Goal: Browse casually: Explore the website without a specific task or goal

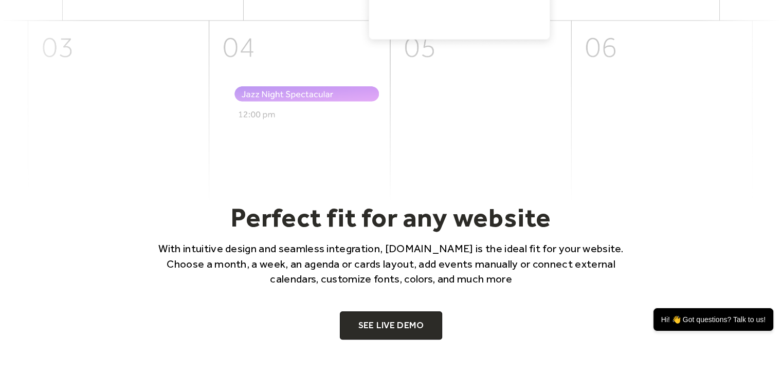
click at [401, 212] on h2 "Perfect fit for any website" at bounding box center [392, 218] width 494 height 32
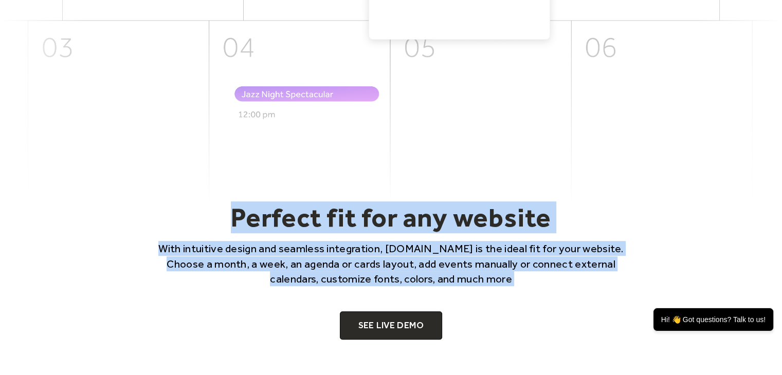
drag, startPoint x: 0, startPoint y: 0, endPoint x: 448, endPoint y: 279, distance: 528.3
click at [448, 279] on div "Perfect fit for any website With intuitive design and seamless integration, Eve…" at bounding box center [392, 244] width 494 height 85
click at [448, 279] on p "With intuitive design and seamless integration, [DOMAIN_NAME] is the ideal fit …" at bounding box center [392, 263] width 494 height 45
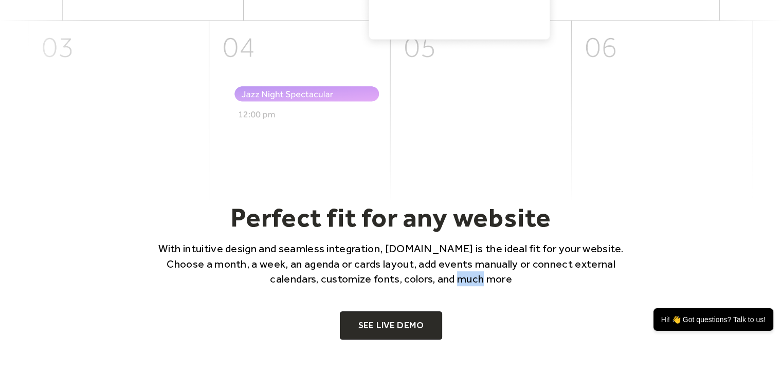
click at [448, 279] on p "With intuitive design and seamless integration, [DOMAIN_NAME] is the ideal fit …" at bounding box center [392, 263] width 494 height 45
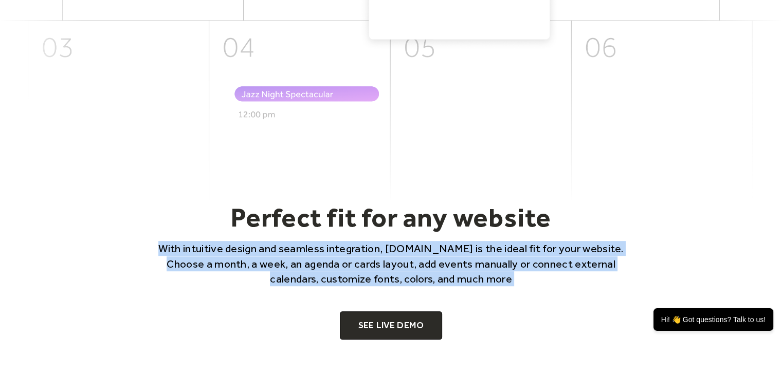
drag, startPoint x: 448, startPoint y: 279, endPoint x: 429, endPoint y: 247, distance: 37.8
click at [429, 247] on p "With intuitive design and seamless integration, [DOMAIN_NAME] is the ideal fit …" at bounding box center [392, 263] width 494 height 45
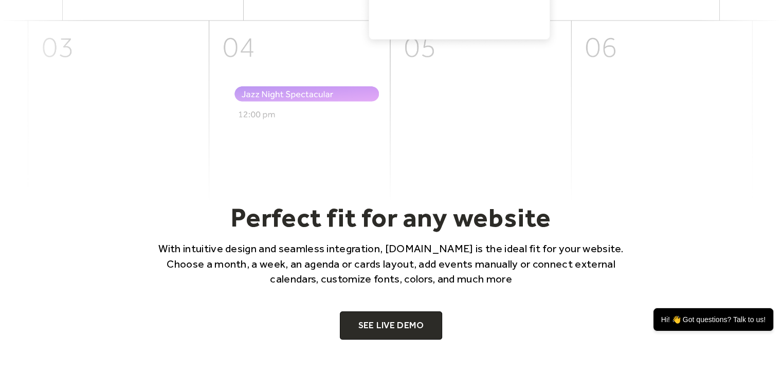
click at [426, 224] on h2 "Perfect fit for any website" at bounding box center [392, 218] width 494 height 32
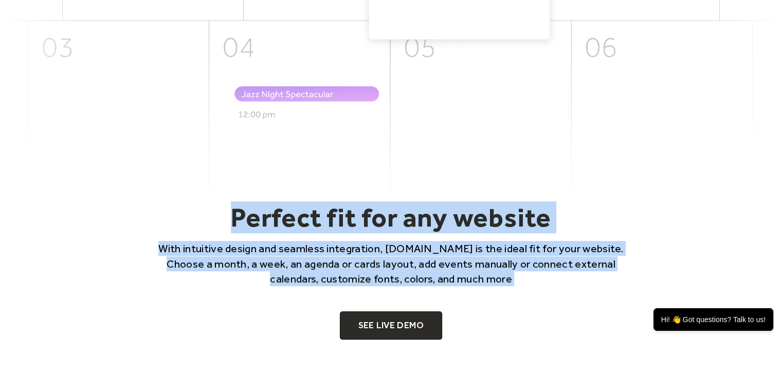
drag, startPoint x: 426, startPoint y: 224, endPoint x: 463, endPoint y: 284, distance: 70.7
click at [463, 284] on div "Perfect fit for any website With intuitive design and seamless integration, Eve…" at bounding box center [392, 244] width 494 height 85
click at [495, 280] on p "With intuitive design and seamless integration, [DOMAIN_NAME] is the ideal fit …" at bounding box center [392, 263] width 494 height 45
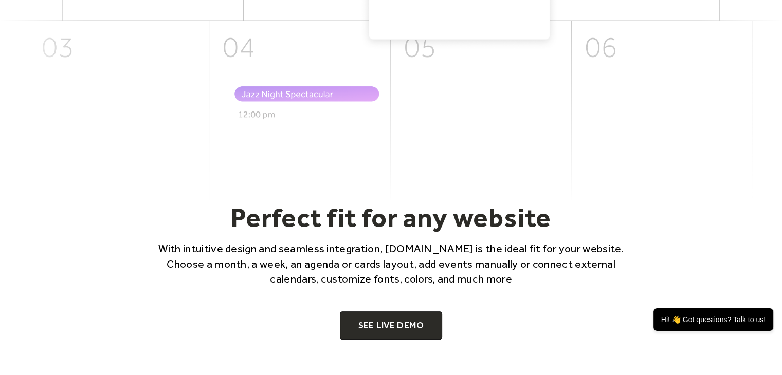
click at [495, 280] on p "With intuitive design and seamless integration, [DOMAIN_NAME] is the ideal fit …" at bounding box center [392, 263] width 494 height 45
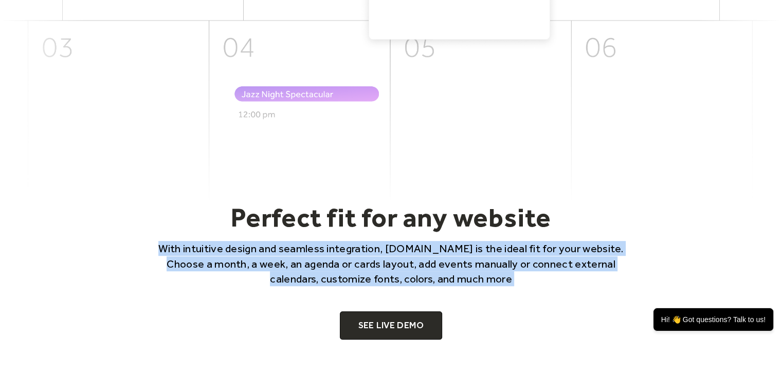
click at [495, 280] on p "With intuitive design and seamless integration, [DOMAIN_NAME] is the ideal fit …" at bounding box center [392, 263] width 494 height 45
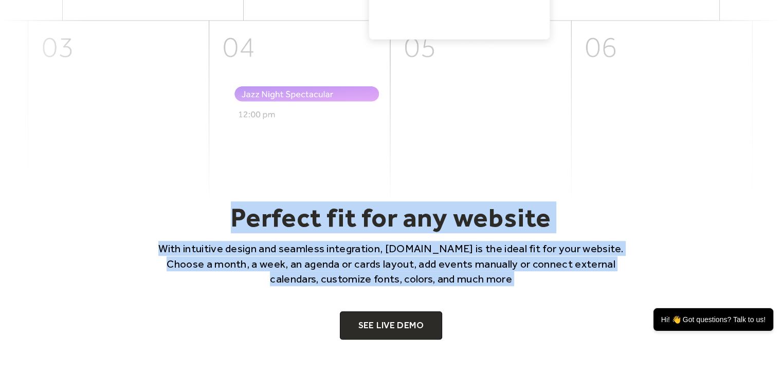
drag, startPoint x: 495, startPoint y: 280, endPoint x: 461, endPoint y: 208, distance: 80.1
click at [461, 208] on div "Perfect fit for any website With intuitive design and seamless integration, Eve…" at bounding box center [392, 244] width 494 height 85
click at [461, 208] on h2 "Perfect fit for any website" at bounding box center [392, 218] width 494 height 32
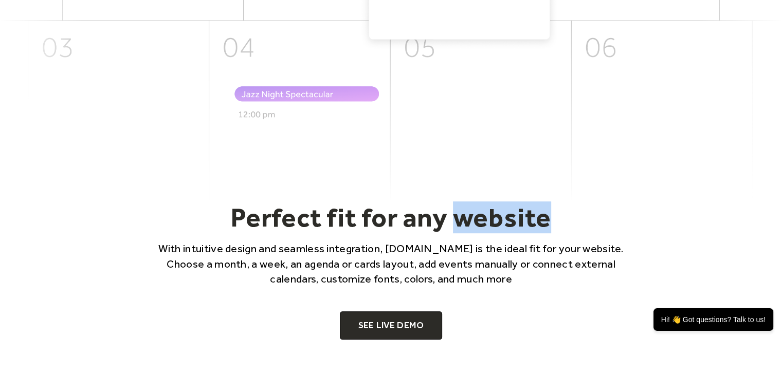
click at [461, 208] on h2 "Perfect fit for any website" at bounding box center [392, 218] width 494 height 32
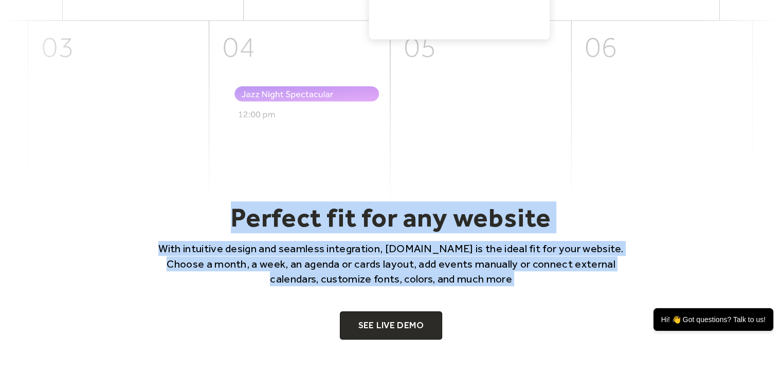
drag, startPoint x: 461, startPoint y: 208, endPoint x: 478, endPoint y: 265, distance: 59.9
click at [478, 265] on div "Perfect fit for any website With intuitive design and seamless integration, Eve…" at bounding box center [392, 244] width 494 height 85
click at [478, 265] on p "With intuitive design and seamless integration, [DOMAIN_NAME] is the ideal fit …" at bounding box center [392, 263] width 494 height 45
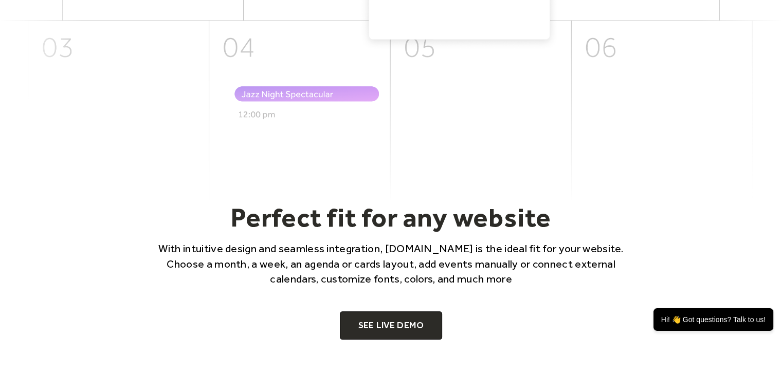
click at [452, 231] on h2 "Perfect fit for any website" at bounding box center [392, 218] width 494 height 32
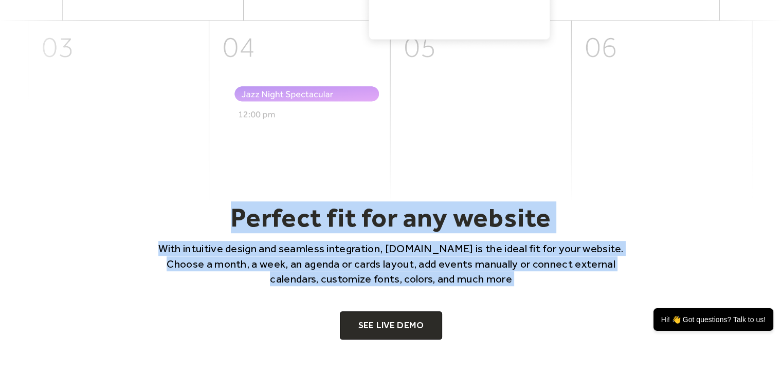
drag, startPoint x: 452, startPoint y: 231, endPoint x: 449, endPoint y: 281, distance: 50.0
click at [449, 281] on div "Perfect fit for any website With intuitive design and seamless integration, Eve…" at bounding box center [392, 244] width 494 height 85
click at [449, 281] on p "With intuitive design and seamless integration, [DOMAIN_NAME] is the ideal fit …" at bounding box center [392, 263] width 494 height 45
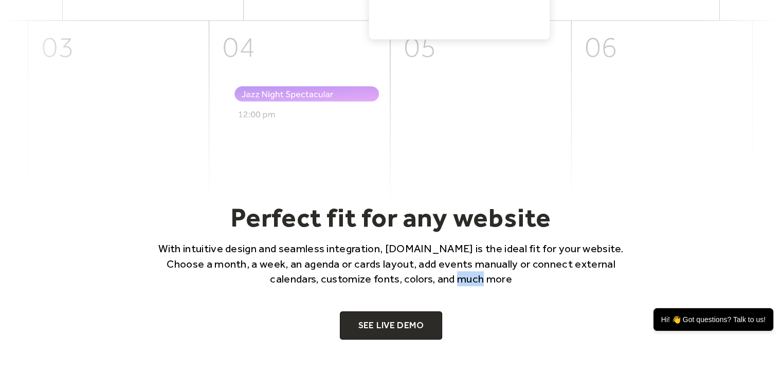
click at [449, 281] on p "With intuitive design and seamless integration, [DOMAIN_NAME] is the ideal fit …" at bounding box center [392, 263] width 494 height 45
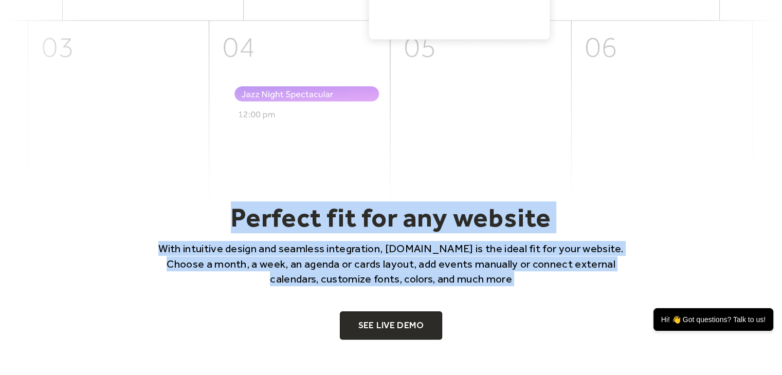
drag, startPoint x: 449, startPoint y: 281, endPoint x: 442, endPoint y: 214, distance: 66.7
click at [442, 214] on div "Perfect fit for any website With intuitive design and seamless integration, Eve…" at bounding box center [392, 244] width 494 height 85
click at [442, 214] on h2 "Perfect fit for any website" at bounding box center [392, 218] width 494 height 32
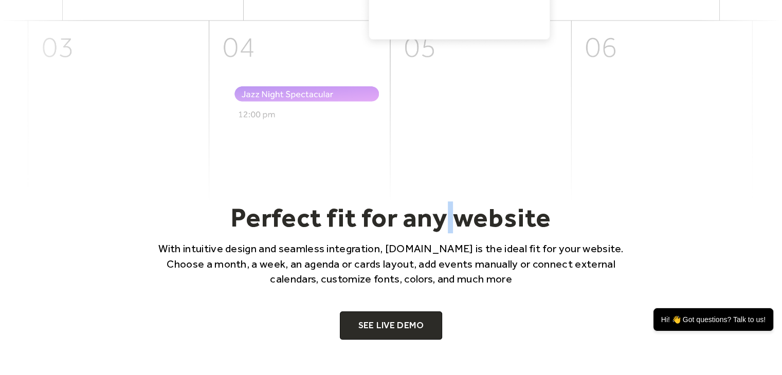
click at [442, 214] on h2 "Perfect fit for any website" at bounding box center [392, 218] width 494 height 32
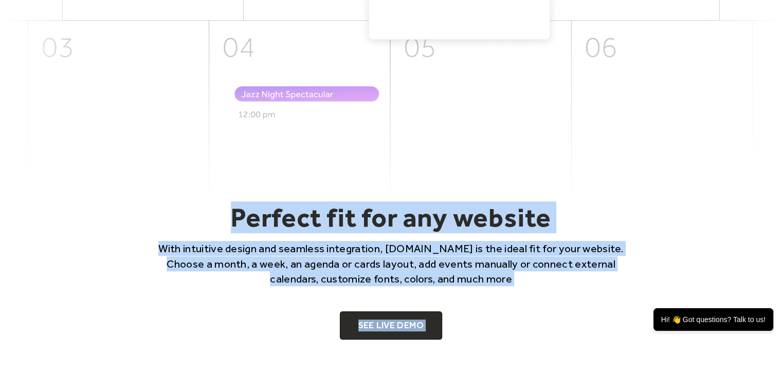
drag, startPoint x: 442, startPoint y: 214, endPoint x: 456, endPoint y: 324, distance: 109.9
click at [456, 324] on div "Perfect fit for any website With intuitive design and seamless integration, Eve…" at bounding box center [391, 271] width 658 height 138
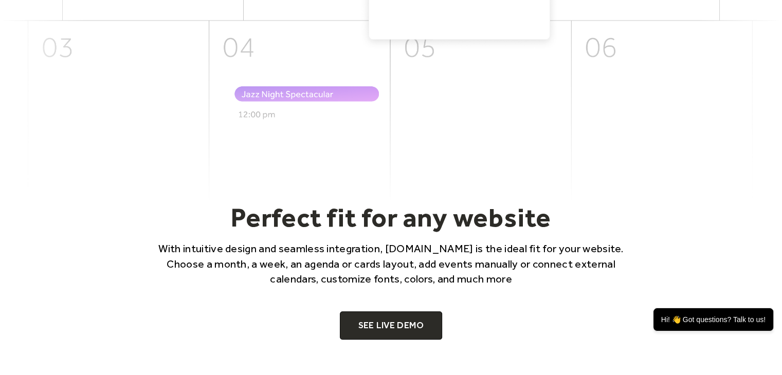
click at [456, 324] on div "Perfect fit for any website With intuitive design and seamless integration, Eve…" at bounding box center [391, 271] width 658 height 138
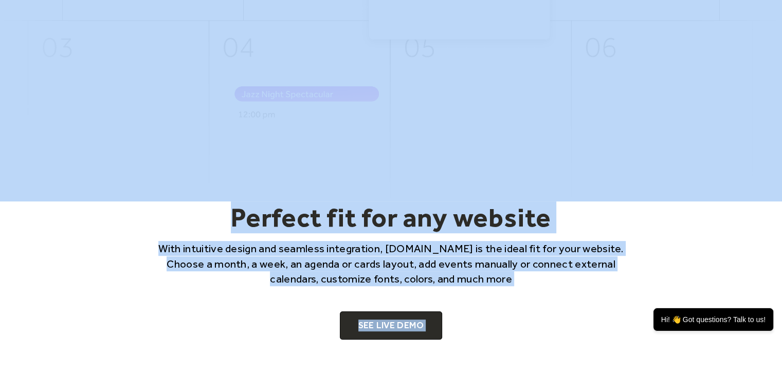
drag, startPoint x: 456, startPoint y: 324, endPoint x: 389, endPoint y: 196, distance: 143.6
click at [387, 218] on h2 "Perfect fit for any website" at bounding box center [392, 218] width 494 height 32
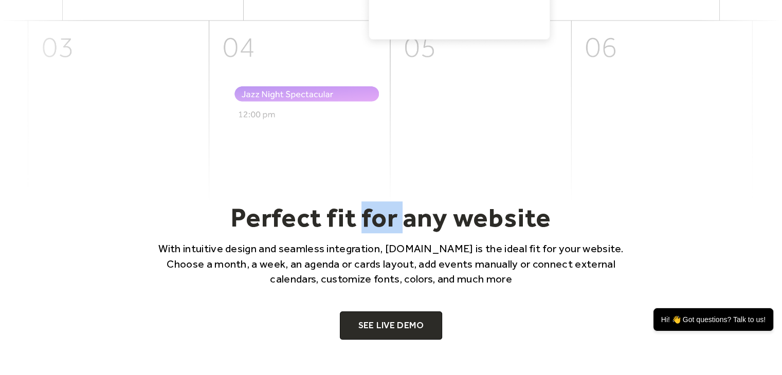
click at [387, 218] on h2 "Perfect fit for any website" at bounding box center [392, 218] width 494 height 32
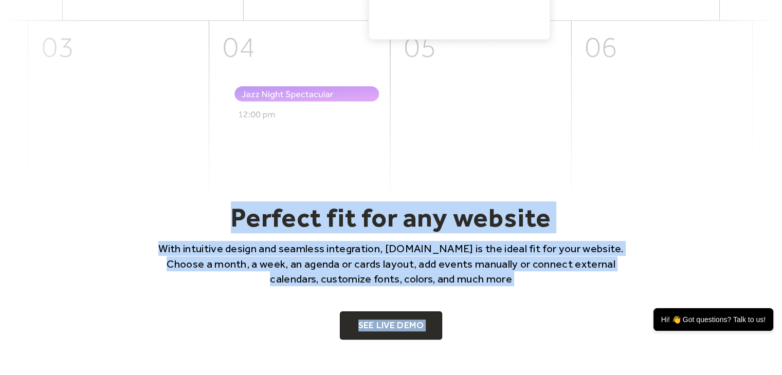
drag, startPoint x: 387, startPoint y: 218, endPoint x: 459, endPoint y: 321, distance: 126.0
click at [459, 321] on div "Perfect fit for any website With intuitive design and seamless integration, Eve…" at bounding box center [391, 271] width 658 height 138
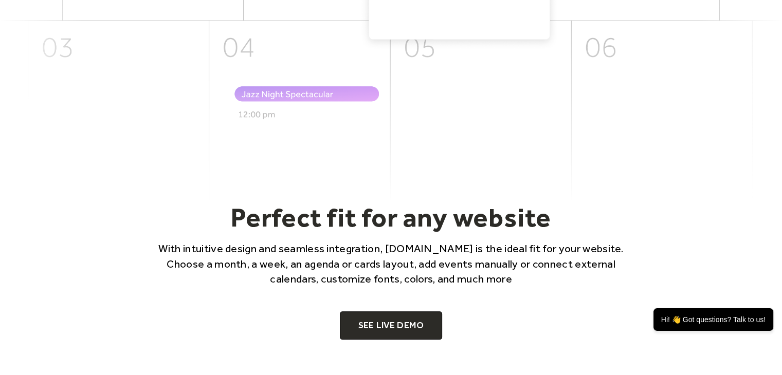
click at [459, 321] on div "Perfect fit for any website With intuitive design and seamless integration, Eve…" at bounding box center [391, 271] width 658 height 138
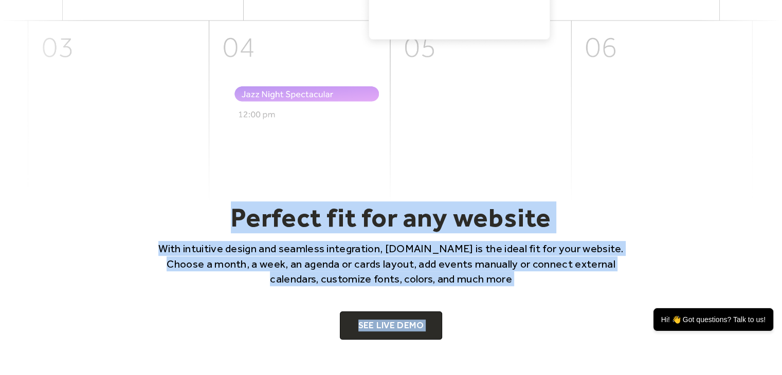
drag, startPoint x: 459, startPoint y: 321, endPoint x: 397, endPoint y: 219, distance: 119.8
click at [397, 219] on div "Perfect fit for any website With intuitive design and seamless integration, Eve…" at bounding box center [391, 271] width 658 height 138
click at [397, 219] on h2 "Perfect fit for any website" at bounding box center [392, 218] width 494 height 32
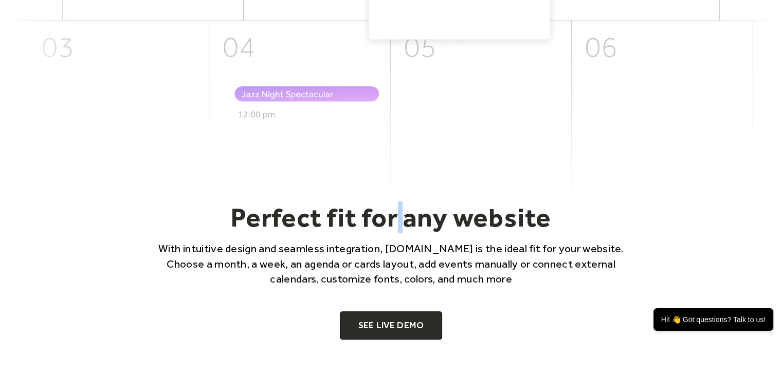
click at [397, 219] on h2 "Perfect fit for any website" at bounding box center [392, 218] width 494 height 32
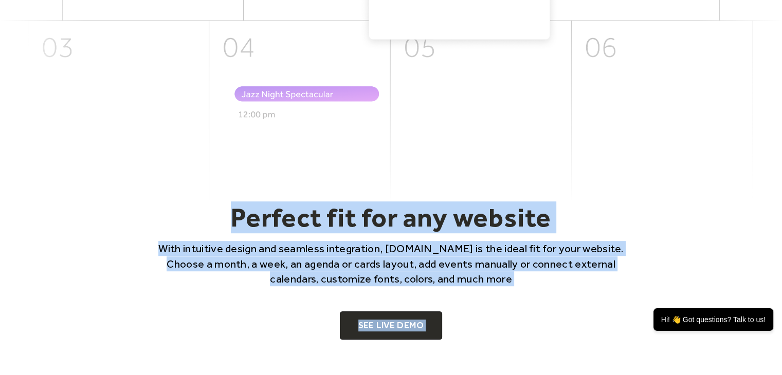
drag, startPoint x: 397, startPoint y: 219, endPoint x: 454, endPoint y: 326, distance: 121.0
click at [454, 326] on div "Perfect fit for any website With intuitive design and seamless integration, Eve…" at bounding box center [391, 271] width 658 height 138
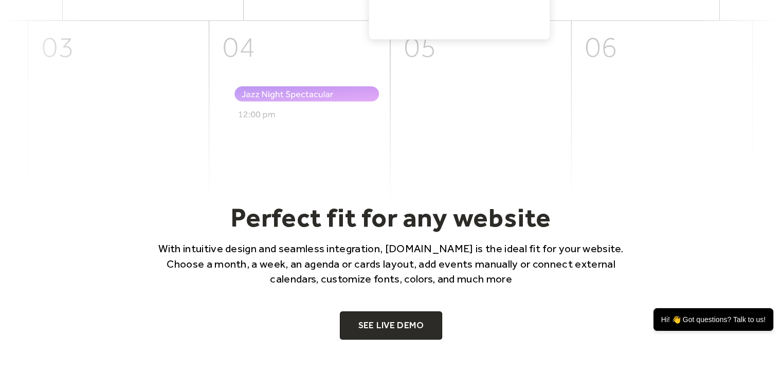
click at [454, 326] on div "Perfect fit for any website With intuitive design and seamless integration, Eve…" at bounding box center [391, 271] width 658 height 138
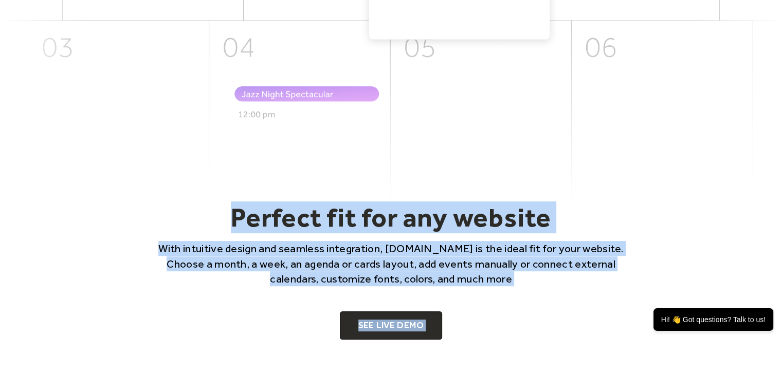
drag, startPoint x: 454, startPoint y: 326, endPoint x: 405, endPoint y: 223, distance: 113.9
click at [405, 223] on div "Perfect fit for any website With intuitive design and seamless integration, Eve…" at bounding box center [391, 271] width 658 height 138
click at [405, 223] on h2 "Perfect fit for any website" at bounding box center [392, 218] width 494 height 32
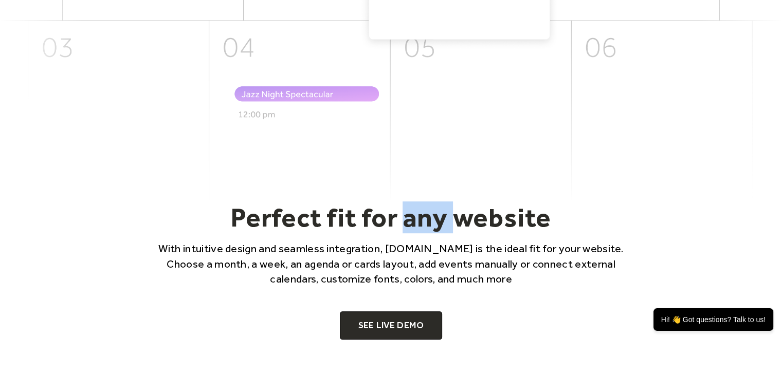
click at [405, 223] on h2 "Perfect fit for any website" at bounding box center [392, 218] width 494 height 32
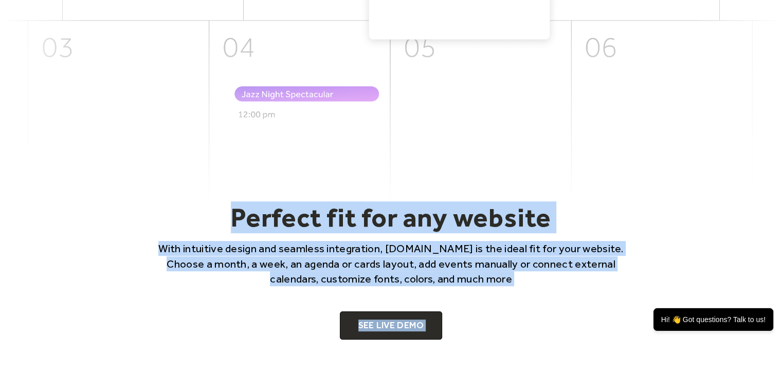
drag, startPoint x: 405, startPoint y: 223, endPoint x: 446, endPoint y: 320, distance: 105.4
click at [446, 320] on div "Perfect fit for any website With intuitive design and seamless integration, Eve…" at bounding box center [391, 271] width 658 height 138
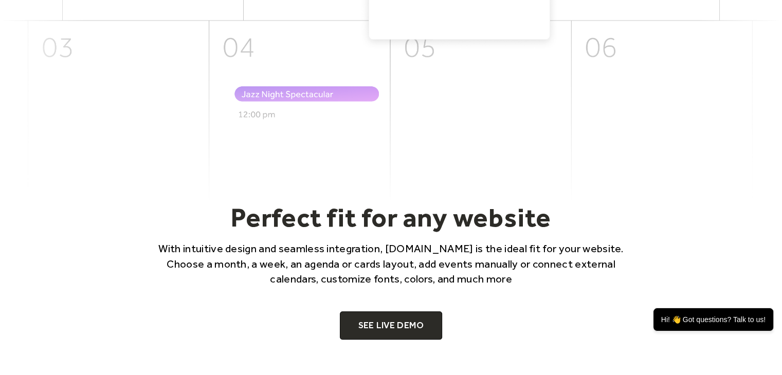
click at [446, 320] on div "Perfect fit for any website With intuitive design and seamless integration, Eve…" at bounding box center [391, 271] width 658 height 138
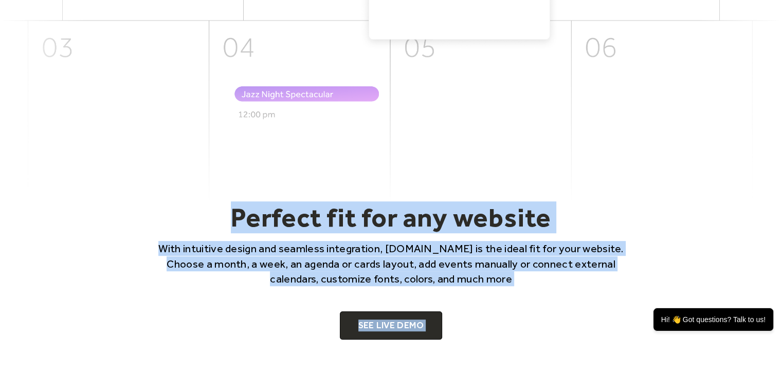
drag, startPoint x: 446, startPoint y: 320, endPoint x: 373, endPoint y: 211, distance: 130.5
click at [373, 211] on div "Perfect fit for any website With intuitive design and seamless integration, Eve…" at bounding box center [391, 271] width 658 height 138
click at [373, 211] on h2 "Perfect fit for any website" at bounding box center [392, 218] width 494 height 32
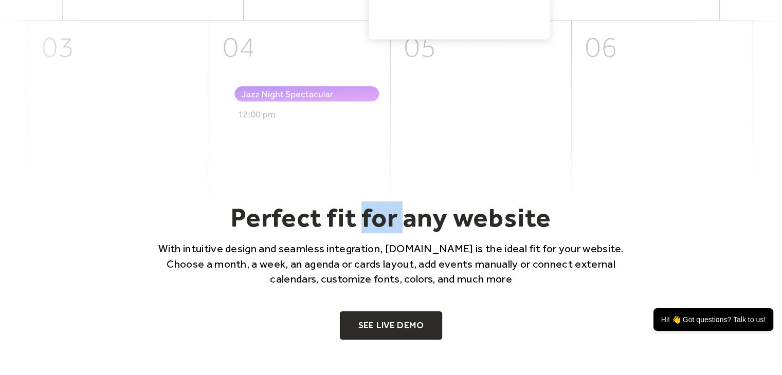
click at [373, 211] on h2 "Perfect fit for any website" at bounding box center [392, 218] width 494 height 32
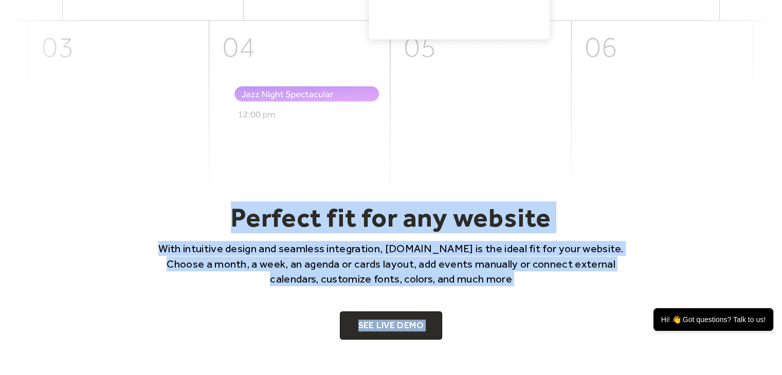
drag, startPoint x: 373, startPoint y: 211, endPoint x: 463, endPoint y: 321, distance: 141.9
click at [463, 321] on div "Perfect fit for any website With intuitive design and seamless integration, Eve…" at bounding box center [391, 271] width 658 height 138
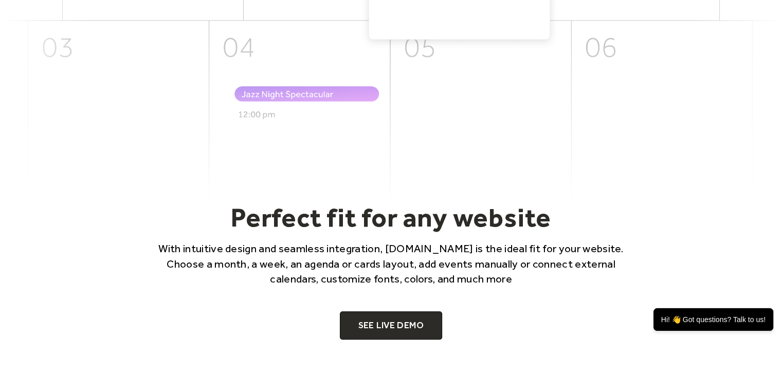
click at [463, 321] on div "Perfect fit for any website With intuitive design and seamless integration, Eve…" at bounding box center [391, 271] width 658 height 138
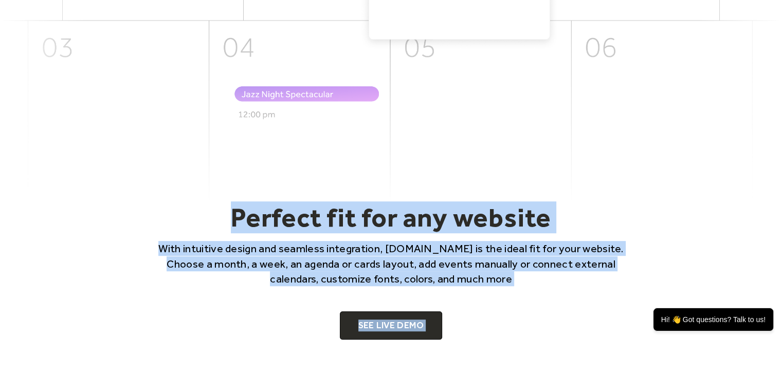
drag, startPoint x: 463, startPoint y: 321, endPoint x: 425, endPoint y: 211, distance: 116.9
click at [425, 211] on div "Perfect fit for any website With intuitive design and seamless integration, Eve…" at bounding box center [391, 271] width 658 height 138
click at [425, 211] on h2 "Perfect fit for any website" at bounding box center [392, 218] width 494 height 32
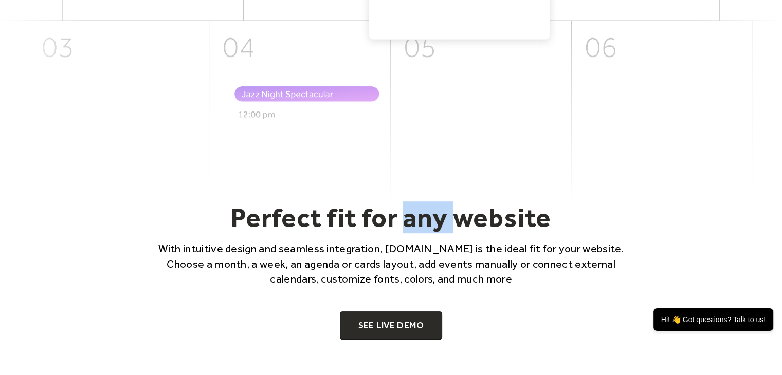
click at [425, 211] on h2 "Perfect fit for any website" at bounding box center [392, 218] width 494 height 32
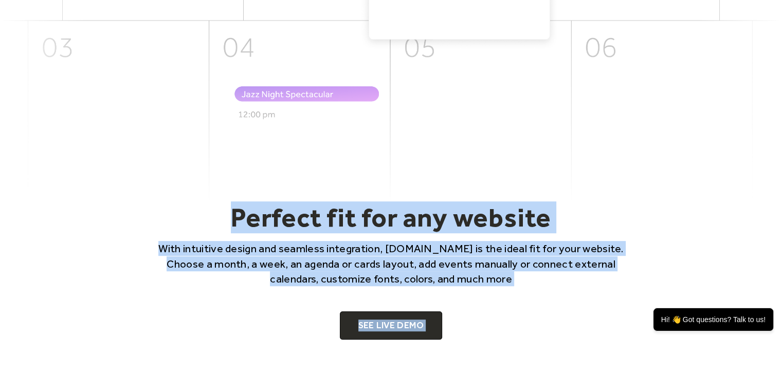
drag, startPoint x: 425, startPoint y: 211, endPoint x: 460, endPoint y: 325, distance: 119.1
click at [460, 325] on div "Perfect fit for any website With intuitive design and seamless integration, Eve…" at bounding box center [391, 271] width 658 height 138
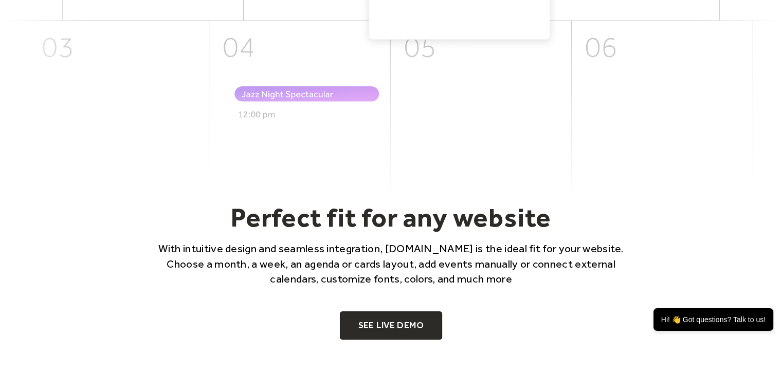
click at [460, 325] on div "Perfect fit for any website With intuitive design and seamless integration, Eve…" at bounding box center [391, 271] width 658 height 138
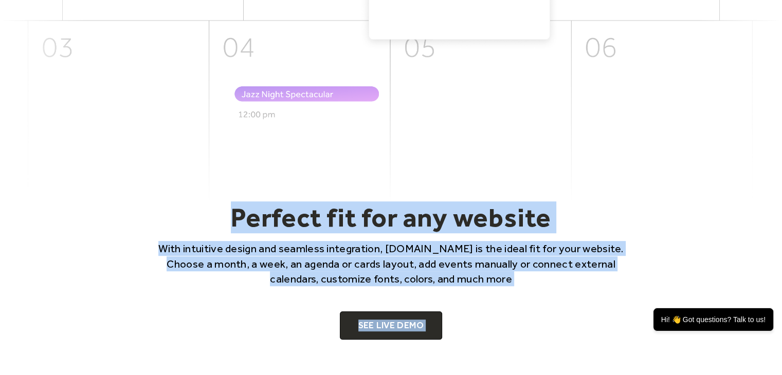
drag, startPoint x: 460, startPoint y: 325, endPoint x: 410, endPoint y: 219, distance: 117.3
click at [410, 219] on div "Perfect fit for any website With intuitive design and seamless integration, Eve…" at bounding box center [391, 271] width 658 height 138
click at [410, 219] on h2 "Perfect fit for any website" at bounding box center [392, 218] width 494 height 32
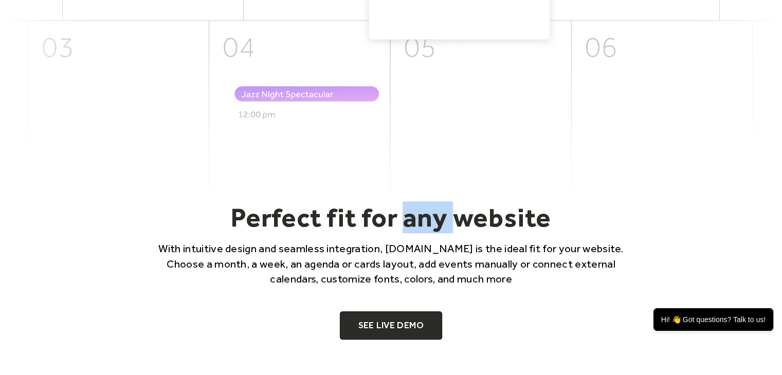
click at [410, 219] on h2 "Perfect fit for any website" at bounding box center [392, 218] width 494 height 32
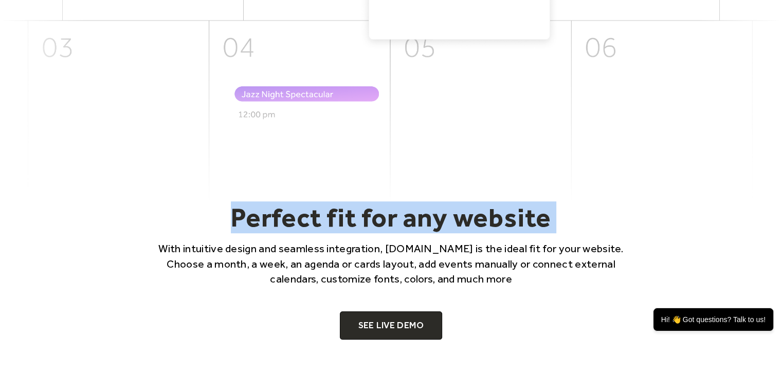
click at [410, 219] on h2 "Perfect fit for any website" at bounding box center [392, 218] width 494 height 32
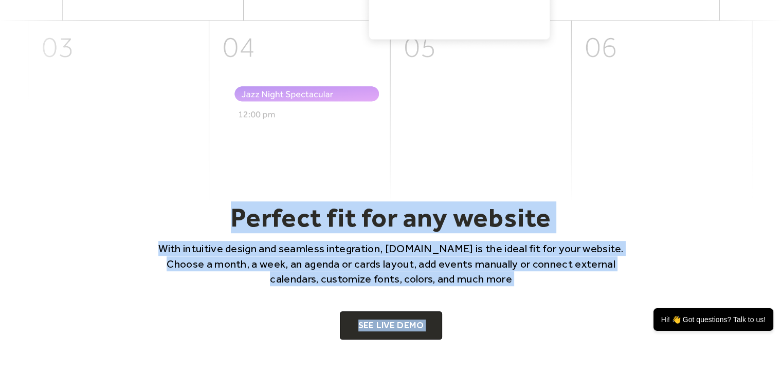
drag, startPoint x: 410, startPoint y: 219, endPoint x: 460, endPoint y: 328, distance: 120.1
click at [460, 328] on div "Perfect fit for any website With intuitive design and seamless integration, Eve…" at bounding box center [391, 271] width 658 height 138
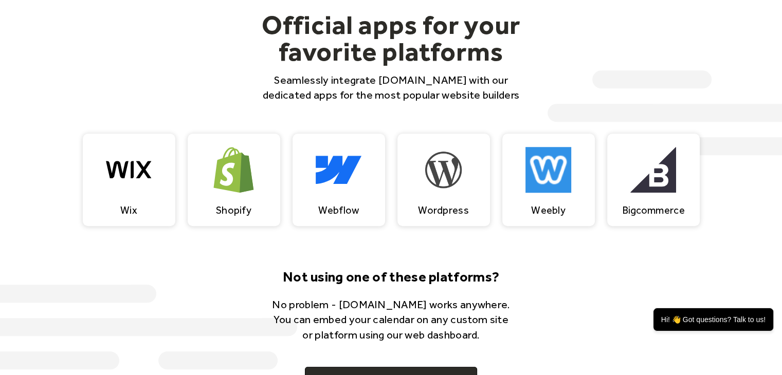
scroll to position [899, 0]
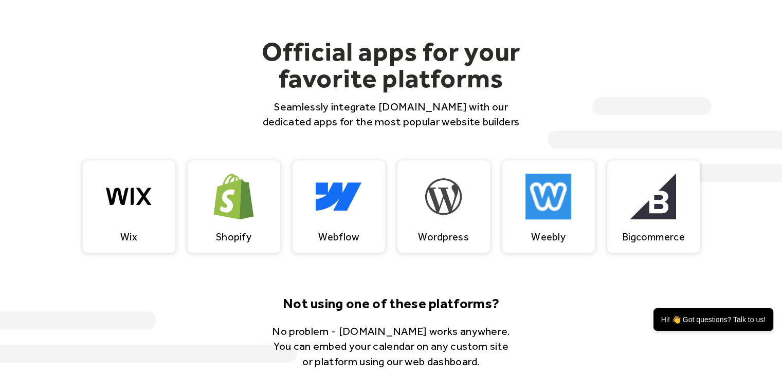
click at [386, 52] on h2 "Official apps for your favorite platforms" at bounding box center [392, 64] width 280 height 53
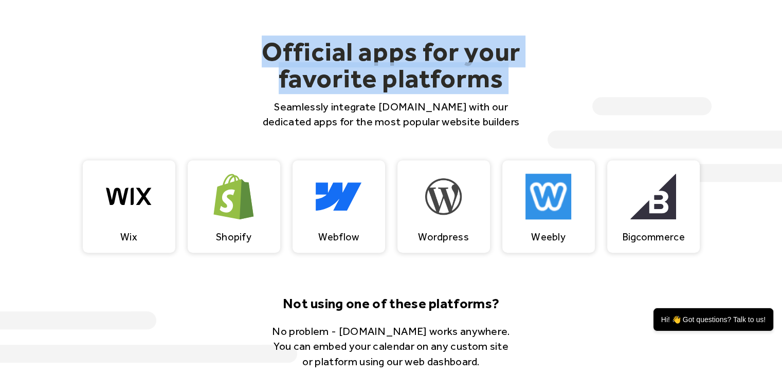
click at [386, 52] on h2 "Official apps for your favorite platforms" at bounding box center [392, 64] width 280 height 53
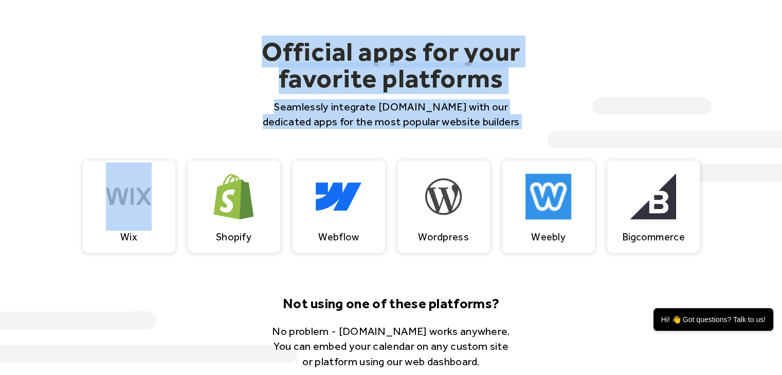
drag, startPoint x: 386, startPoint y: 52, endPoint x: 430, endPoint y: 123, distance: 84.1
click at [430, 123] on div "Official apps for your favorite platforms Seamlessly integrate EventsCalendar.c…" at bounding box center [392, 84] width 280 height 92
click at [430, 123] on p "Seamlessly integrate [DOMAIN_NAME] with our dedicated apps for the most popular…" at bounding box center [392, 114] width 280 height 30
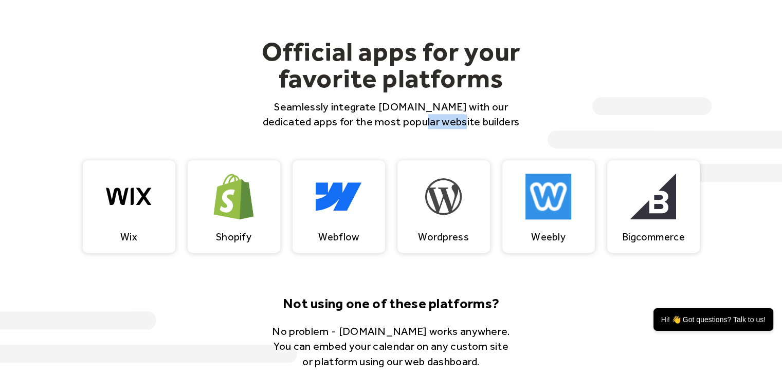
click at [430, 123] on p "Seamlessly integrate [DOMAIN_NAME] with our dedicated apps for the most popular…" at bounding box center [392, 114] width 280 height 30
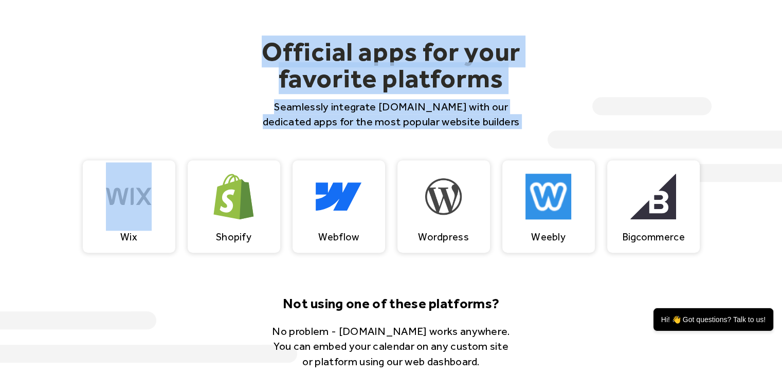
drag, startPoint x: 430, startPoint y: 123, endPoint x: 414, endPoint y: 53, distance: 72.2
click at [414, 53] on div "Official apps for your favorite platforms Seamlessly integrate EventsCalendar.c…" at bounding box center [392, 84] width 280 height 92
click at [414, 53] on h2 "Official apps for your favorite platforms" at bounding box center [392, 64] width 280 height 53
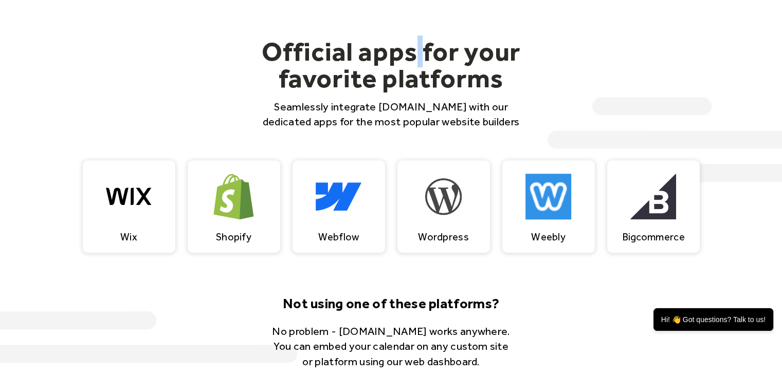
click at [414, 53] on h2 "Official apps for your favorite platforms" at bounding box center [392, 64] width 280 height 53
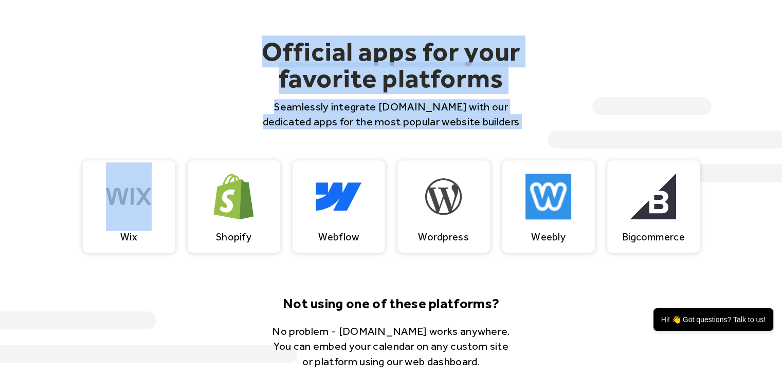
drag, startPoint x: 414, startPoint y: 53, endPoint x: 461, endPoint y: 114, distance: 76.6
click at [461, 114] on div "Official apps for your favorite platforms Seamlessly integrate EventsCalendar.c…" at bounding box center [392, 84] width 280 height 92
click at [461, 114] on p "Seamlessly integrate [DOMAIN_NAME] with our dedicated apps for the most popular…" at bounding box center [392, 114] width 280 height 30
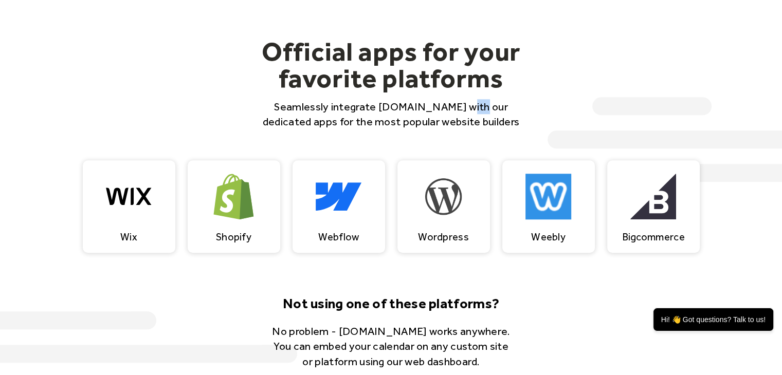
click at [461, 114] on p "Seamlessly integrate [DOMAIN_NAME] with our dedicated apps for the most popular…" at bounding box center [392, 114] width 280 height 30
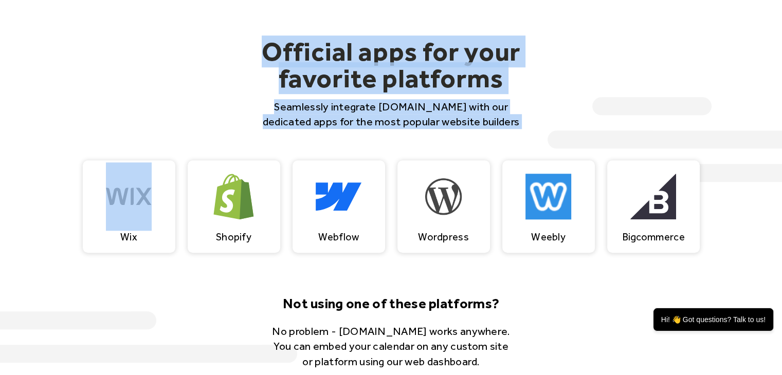
drag, startPoint x: 461, startPoint y: 114, endPoint x: 441, endPoint y: 51, distance: 65.9
click at [441, 51] on div "Official apps for your favorite platforms Seamlessly integrate EventsCalendar.c…" at bounding box center [392, 84] width 280 height 92
click at [441, 51] on h2 "Official apps for your favorite platforms" at bounding box center [392, 64] width 280 height 53
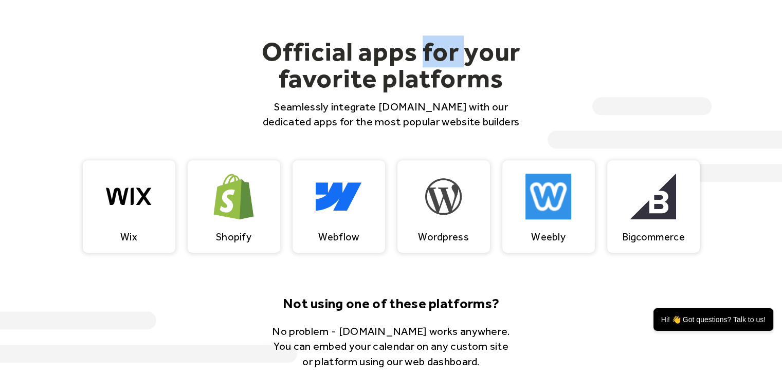
click at [441, 51] on h2 "Official apps for your favorite platforms" at bounding box center [392, 64] width 280 height 53
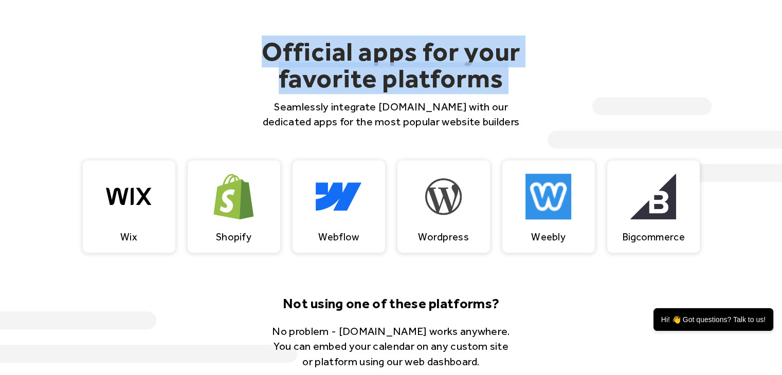
click at [441, 51] on h2 "Official apps for your favorite platforms" at bounding box center [392, 64] width 280 height 53
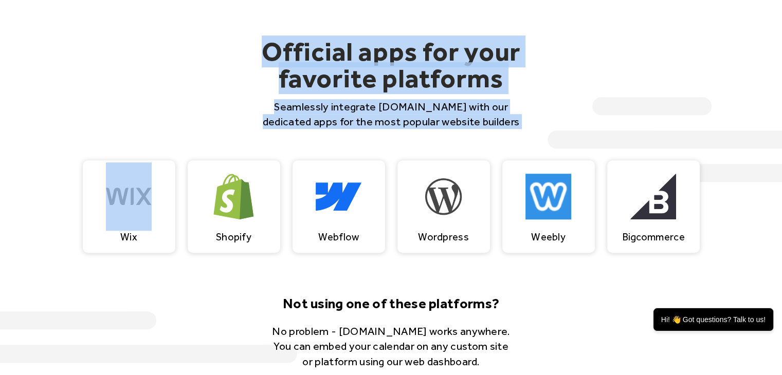
drag, startPoint x: 441, startPoint y: 51, endPoint x: 463, endPoint y: 115, distance: 68.0
click at [463, 115] on div "Official apps for your favorite platforms Seamlessly integrate EventsCalendar.c…" at bounding box center [392, 84] width 280 height 92
click at [463, 115] on p "Seamlessly integrate [DOMAIN_NAME] with our dedicated apps for the most popular…" at bounding box center [392, 114] width 280 height 30
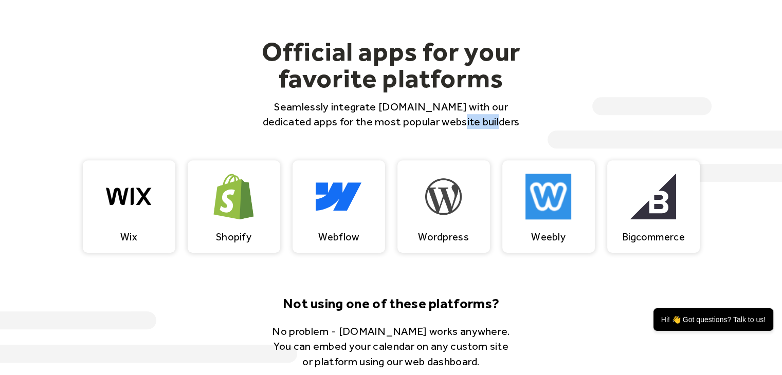
click at [463, 115] on p "Seamlessly integrate [DOMAIN_NAME] with our dedicated apps for the most popular…" at bounding box center [392, 114] width 280 height 30
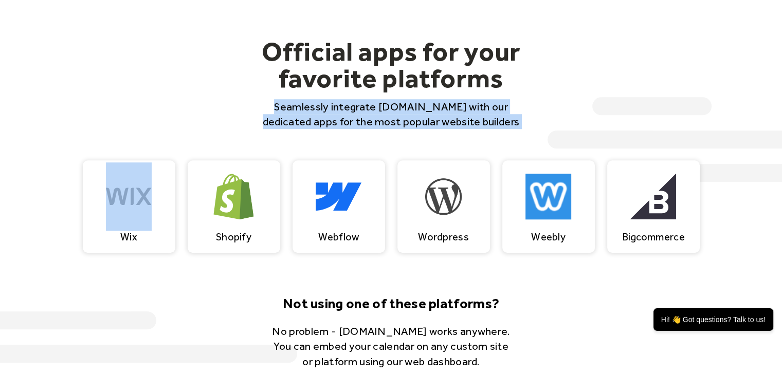
click at [463, 115] on p "Seamlessly integrate [DOMAIN_NAME] with our dedicated apps for the most popular…" at bounding box center [392, 114] width 280 height 30
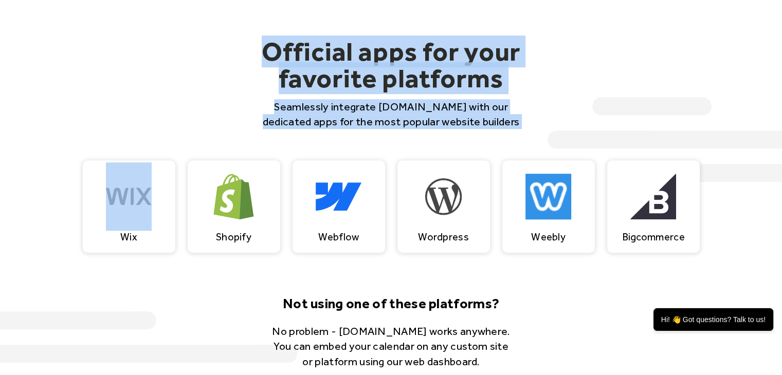
drag, startPoint x: 463, startPoint y: 115, endPoint x: 449, endPoint y: 57, distance: 59.8
click at [449, 57] on div "Official apps for your favorite platforms Seamlessly integrate EventsCalendar.c…" at bounding box center [392, 84] width 280 height 92
click at [449, 57] on h2 "Official apps for your favorite platforms" at bounding box center [392, 64] width 280 height 53
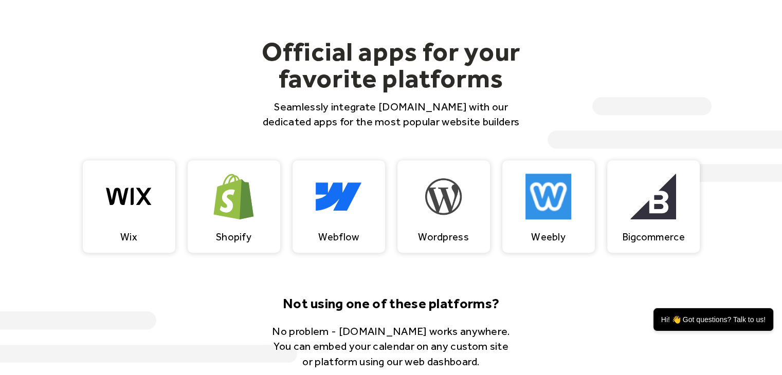
click at [428, 298] on strong "Not using one of these platforms?" at bounding box center [391, 303] width 217 height 17
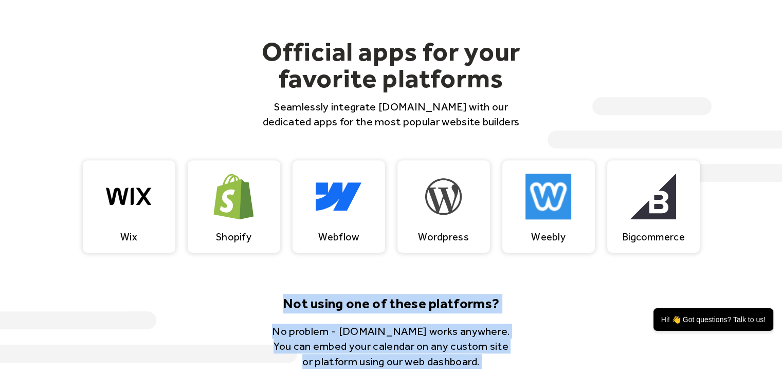
drag, startPoint x: 428, startPoint y: 298, endPoint x: 510, endPoint y: 350, distance: 96.6
click at [510, 350] on div "Not using one of these platforms? No problem - EventsCalendar.co works anywhere…" at bounding box center [391, 358] width 247 height 129
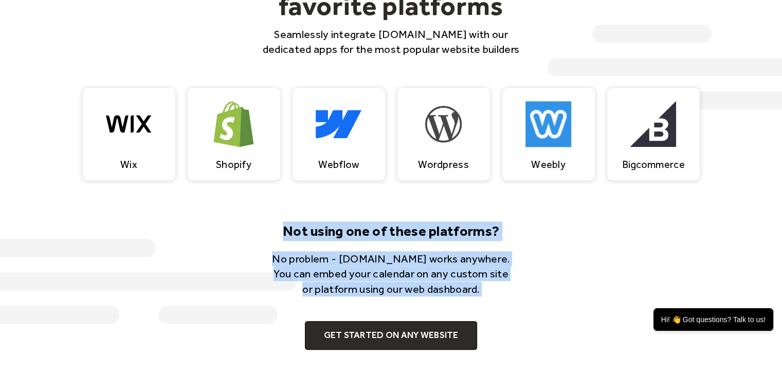
scroll to position [1053, 0]
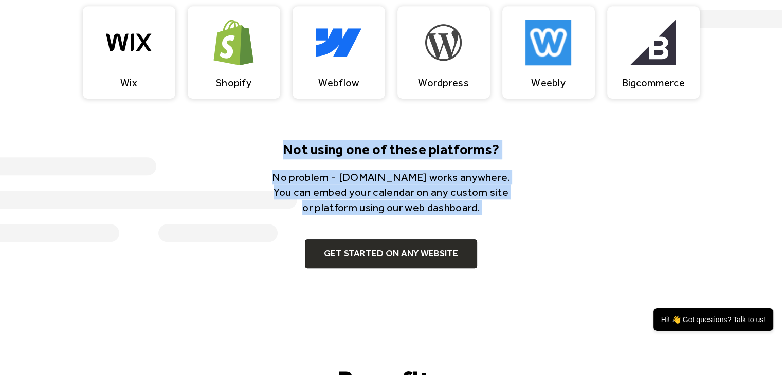
click at [429, 179] on p "No problem - [DOMAIN_NAME] works anywhere. You can embed your calendar on any c…" at bounding box center [391, 192] width 247 height 45
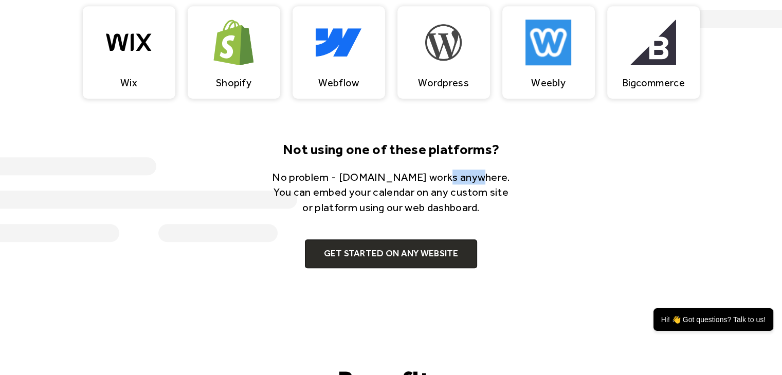
click at [429, 179] on p "No problem - [DOMAIN_NAME] works anywhere. You can embed your calendar on any c…" at bounding box center [391, 192] width 247 height 45
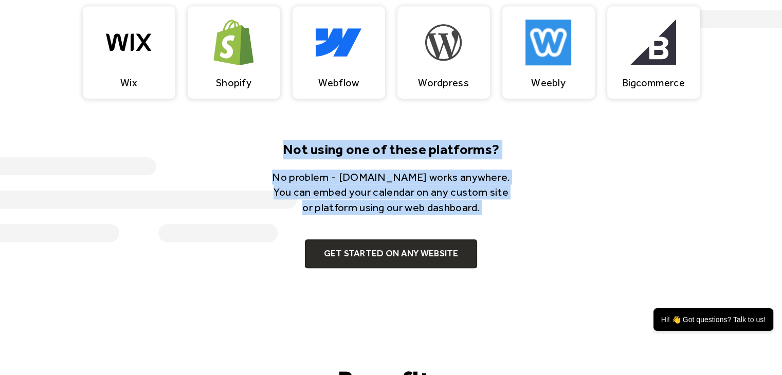
drag, startPoint x: 429, startPoint y: 179, endPoint x: 416, endPoint y: 128, distance: 53.1
click at [416, 128] on div "Official apps for your favorite platforms Seamlessly integrate EventsCalendar.c…" at bounding box center [391, 63] width 658 height 525
click at [411, 145] on strong "Not using one of these platforms?" at bounding box center [391, 149] width 217 height 17
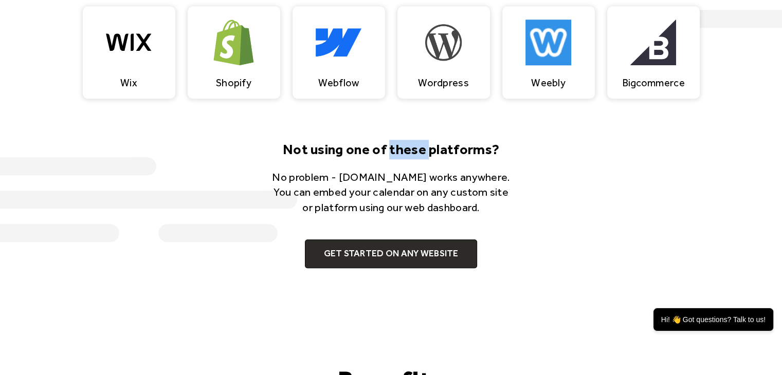
click at [411, 145] on strong "Not using one of these platforms?" at bounding box center [391, 149] width 217 height 17
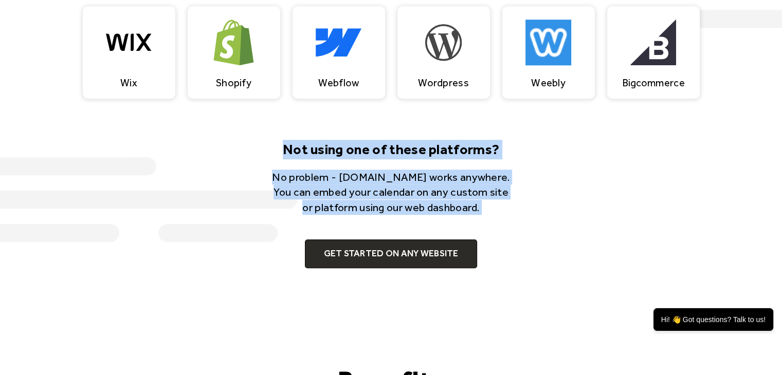
drag, startPoint x: 411, startPoint y: 145, endPoint x: 452, endPoint y: 208, distance: 75.2
click at [452, 208] on div "Not using one of these platforms? No problem - EventsCalendar.co works anywhere…" at bounding box center [391, 204] width 247 height 129
click at [451, 210] on p "No problem - [DOMAIN_NAME] works anywhere. You can embed your calendar on any c…" at bounding box center [391, 192] width 247 height 45
drag, startPoint x: 451, startPoint y: 210, endPoint x: 454, endPoint y: 150, distance: 60.3
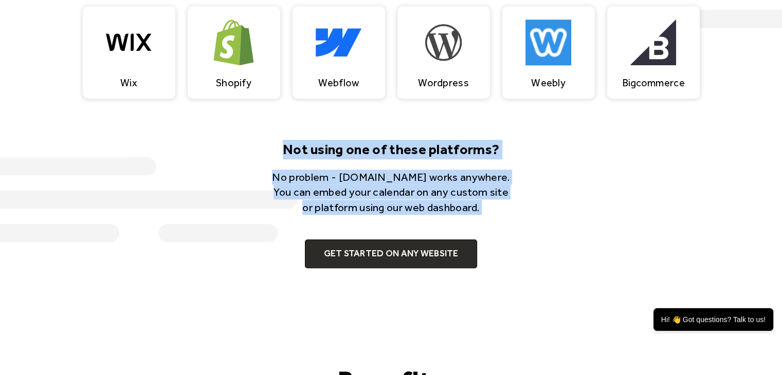
click at [454, 150] on div "Not using one of these platforms? No problem - EventsCalendar.co works anywhere…" at bounding box center [391, 204] width 247 height 129
click at [454, 150] on strong "Not using one of these platforms?" at bounding box center [391, 149] width 217 height 17
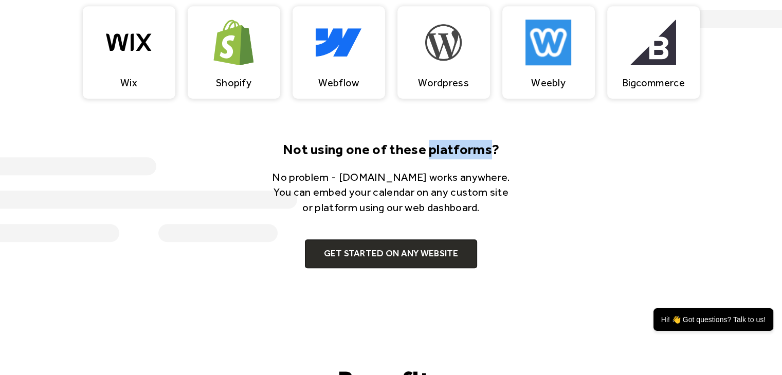
click at [454, 150] on strong "Not using one of these platforms?" at bounding box center [391, 149] width 217 height 17
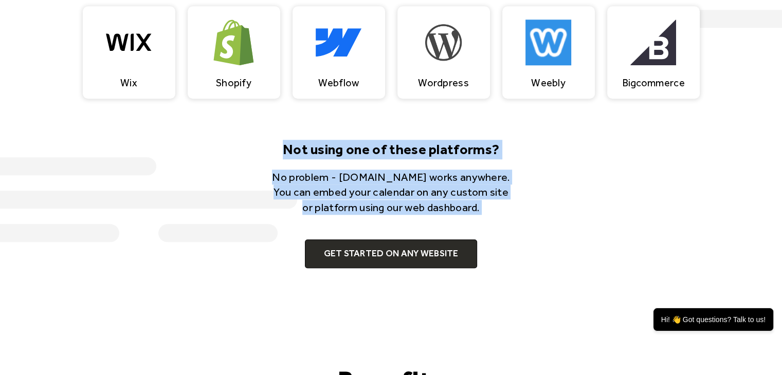
drag, startPoint x: 454, startPoint y: 150, endPoint x: 455, endPoint y: 190, distance: 40.1
click at [455, 190] on div "Not using one of these platforms? No problem - EventsCalendar.co works anywhere…" at bounding box center [391, 204] width 247 height 129
click at [445, 208] on p "No problem - [DOMAIN_NAME] works anywhere. You can embed your calendar on any c…" at bounding box center [391, 192] width 247 height 45
drag, startPoint x: 445, startPoint y: 208, endPoint x: 439, endPoint y: 150, distance: 58.4
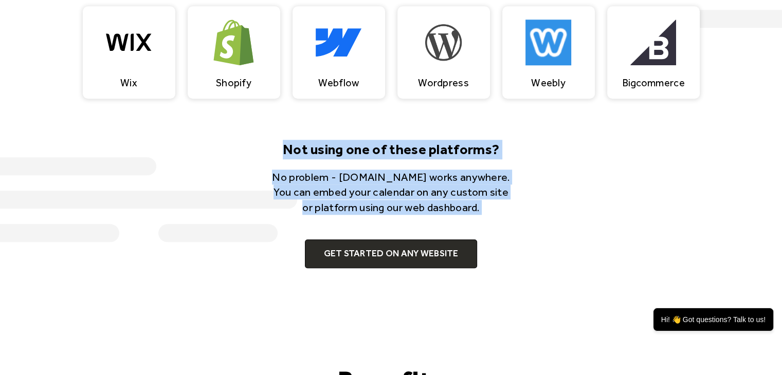
click at [439, 150] on div "Not using one of these platforms? No problem - EventsCalendar.co works anywhere…" at bounding box center [391, 204] width 247 height 129
click at [439, 150] on strong "Not using one of these platforms?" at bounding box center [391, 149] width 217 height 17
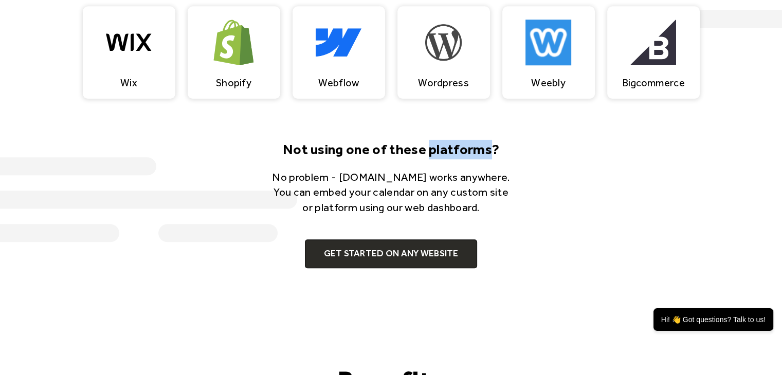
click at [439, 150] on strong "Not using one of these platforms?" at bounding box center [391, 149] width 217 height 17
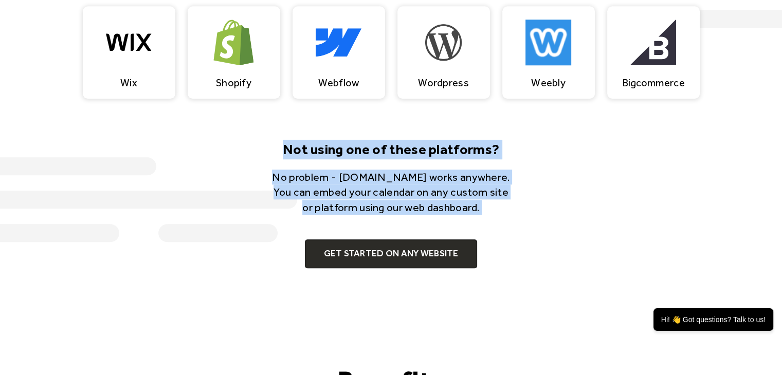
drag, startPoint x: 439, startPoint y: 150, endPoint x: 439, endPoint y: 191, distance: 41.1
click at [439, 191] on div "Not using one of these platforms? No problem - EventsCalendar.co works anywhere…" at bounding box center [391, 204] width 247 height 129
click at [399, 156] on strong "Not using one of these platforms?" at bounding box center [391, 149] width 217 height 17
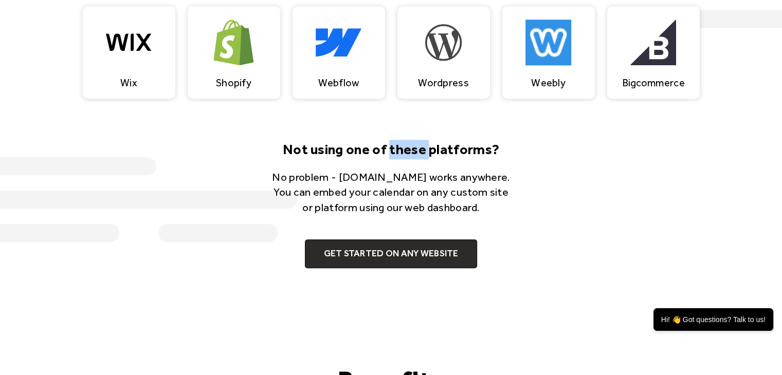
click at [399, 155] on strong "Not using one of these platforms?" at bounding box center [391, 149] width 217 height 17
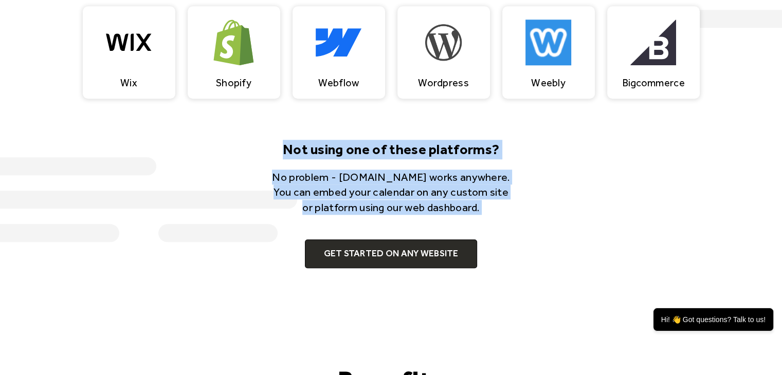
drag, startPoint x: 399, startPoint y: 155, endPoint x: 392, endPoint y: 193, distance: 38.6
click at [392, 193] on div "Not using one of these platforms? No problem - EventsCalendar.co works anywhere…" at bounding box center [391, 204] width 247 height 129
click at [343, 177] on p "No problem - [DOMAIN_NAME] works anywhere. You can embed your calendar on any c…" at bounding box center [391, 192] width 247 height 45
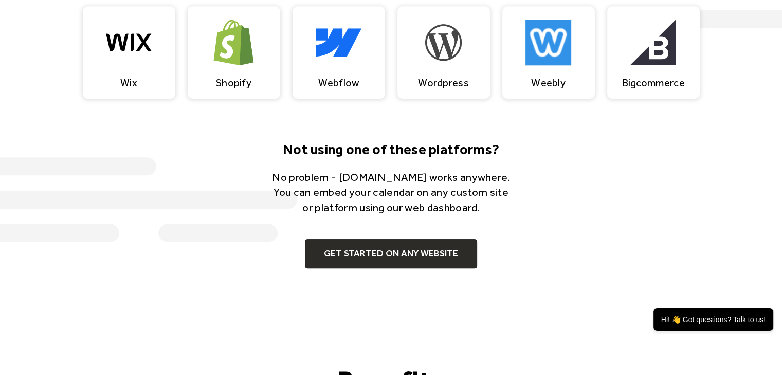
click at [284, 148] on strong "Not using one of these platforms?" at bounding box center [391, 149] width 217 height 17
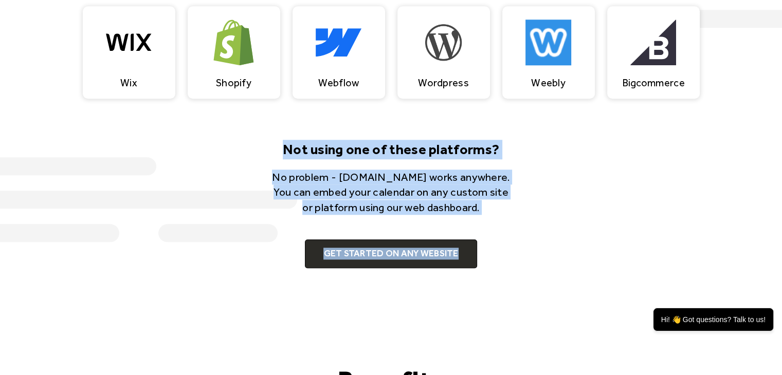
drag, startPoint x: 284, startPoint y: 148, endPoint x: 525, endPoint y: 275, distance: 271.7
click at [525, 275] on div "Official apps for your favorite platforms Seamlessly integrate EventsCalendar.c…" at bounding box center [391, 63] width 658 height 525
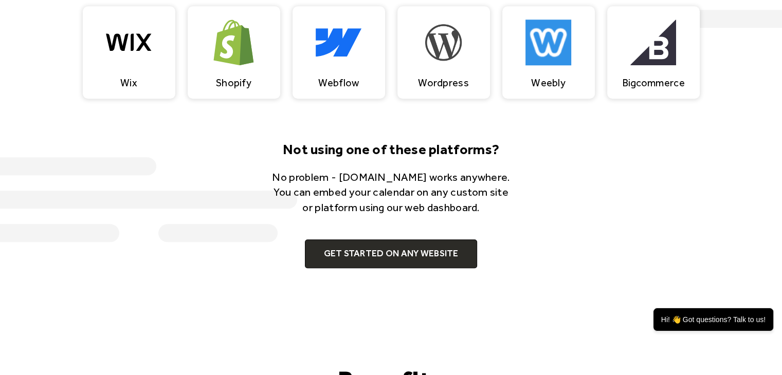
click at [436, 146] on strong "Not using one of these platforms?" at bounding box center [391, 149] width 217 height 17
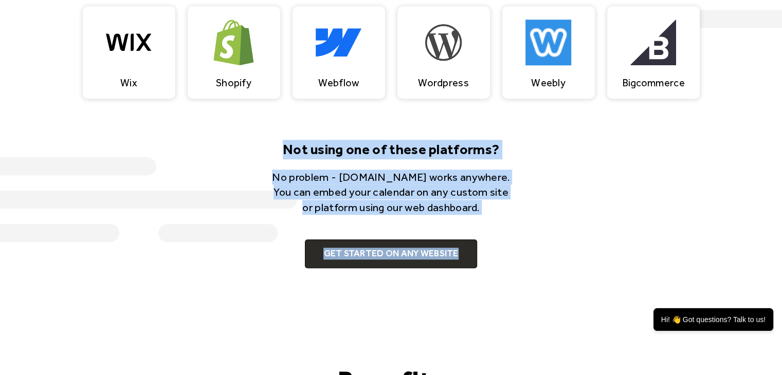
drag, startPoint x: 436, startPoint y: 146, endPoint x: 494, endPoint y: 277, distance: 143.0
click at [494, 277] on div "Official apps for your favorite platforms Seamlessly integrate EventsCalendar.c…" at bounding box center [391, 63] width 658 height 525
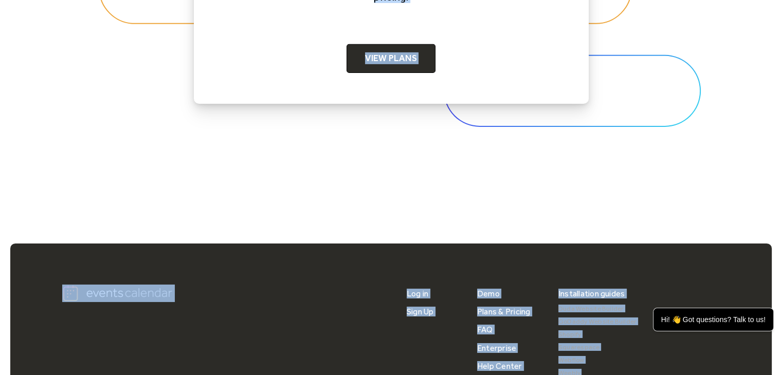
scroll to position [3508, 0]
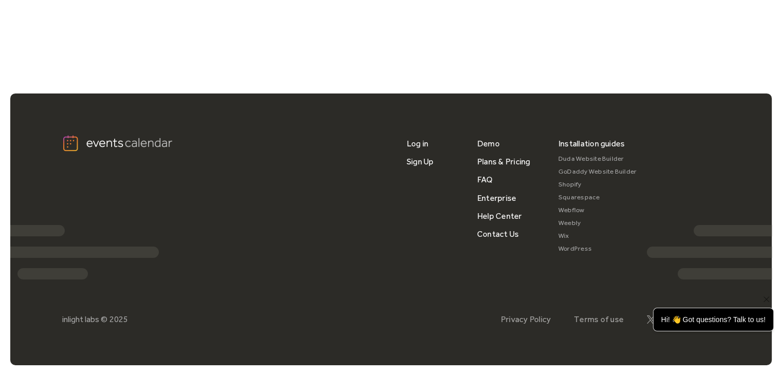
click at [673, 352] on div "Log in Sign Up Demo Plans & Pricing FAQ Enterprise Help Center Contact Us Insta…" at bounding box center [391, 230] width 658 height 272
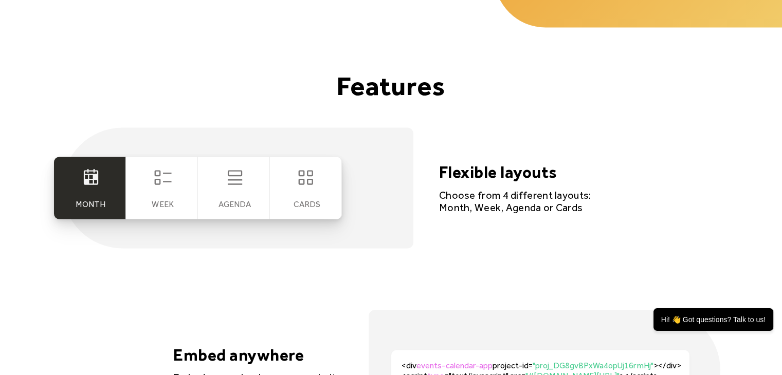
scroll to position [1895, 0]
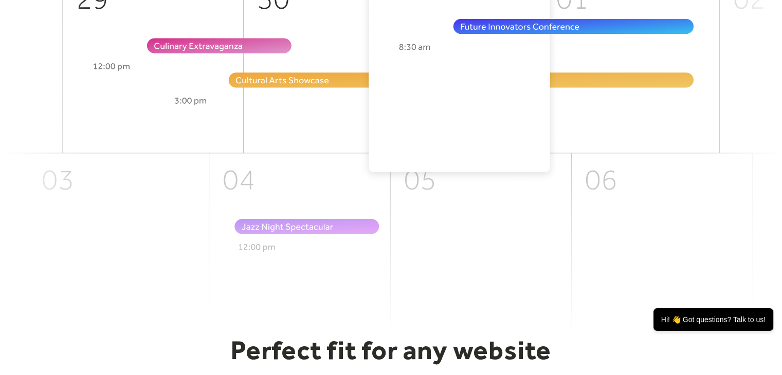
scroll to position [463, 0]
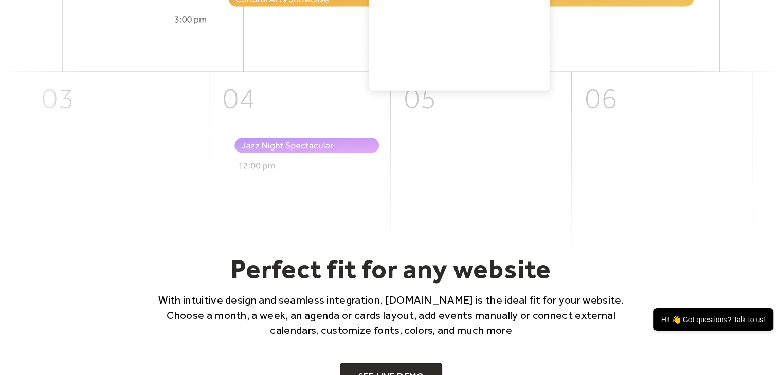
click at [229, 169] on img at bounding box center [391, 59] width 782 height 387
click at [308, 178] on img at bounding box center [391, 59] width 782 height 387
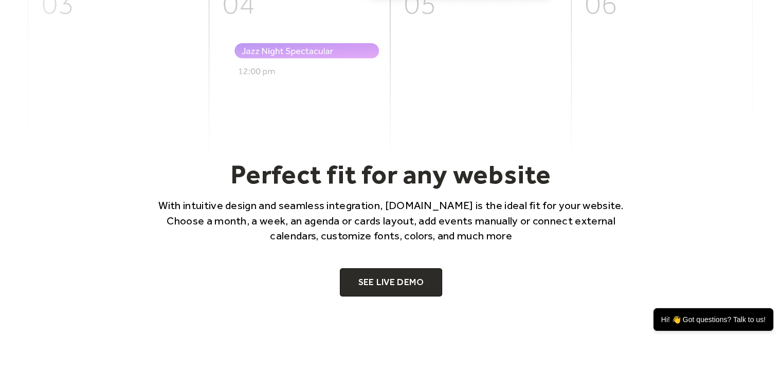
scroll to position [669, 0]
